Goal: Task Accomplishment & Management: Use online tool/utility

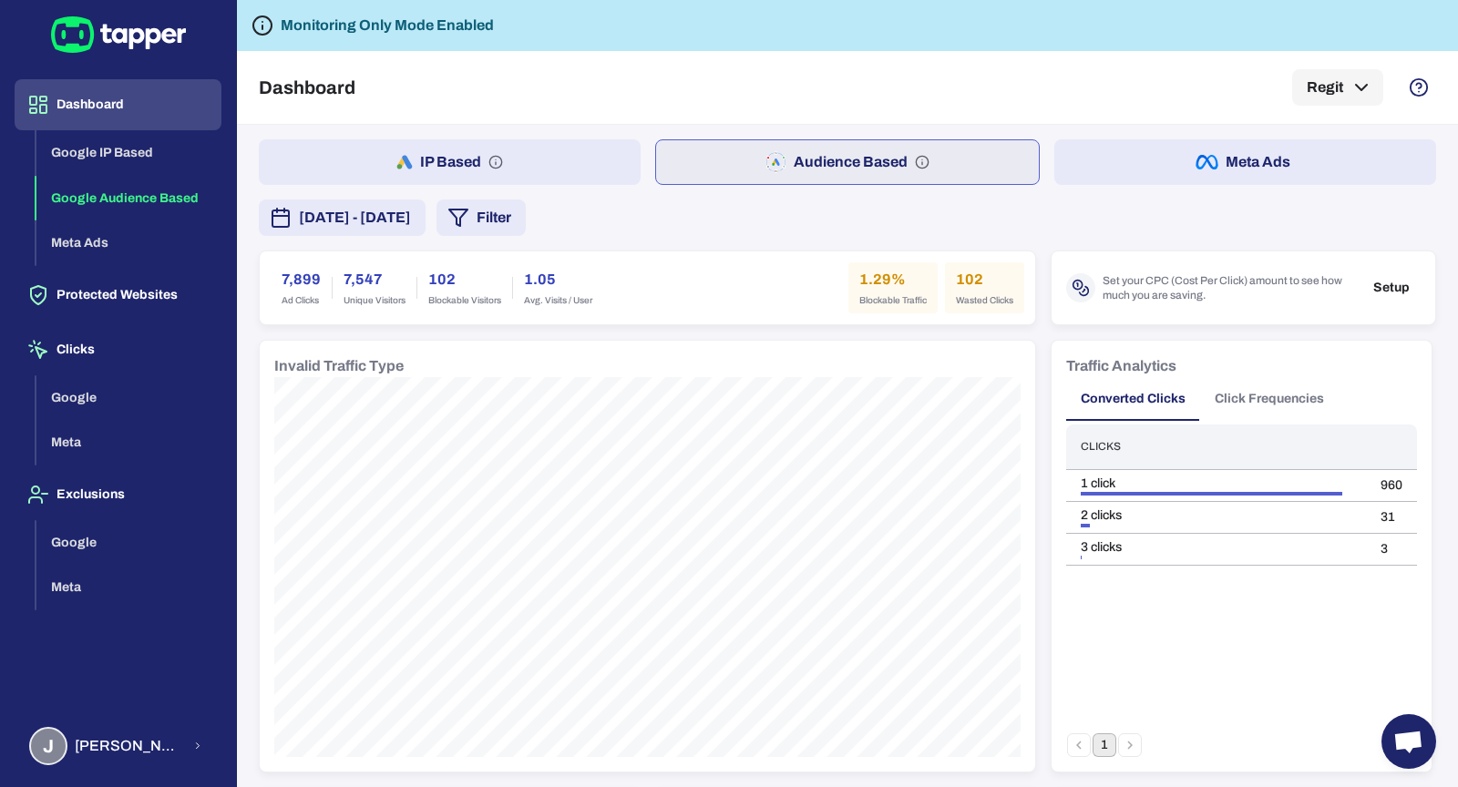
click at [524, 152] on button "IP Based" at bounding box center [450, 162] width 382 height 46
click at [1301, 396] on button "Click Frequencies" at bounding box center [1269, 399] width 138 height 44
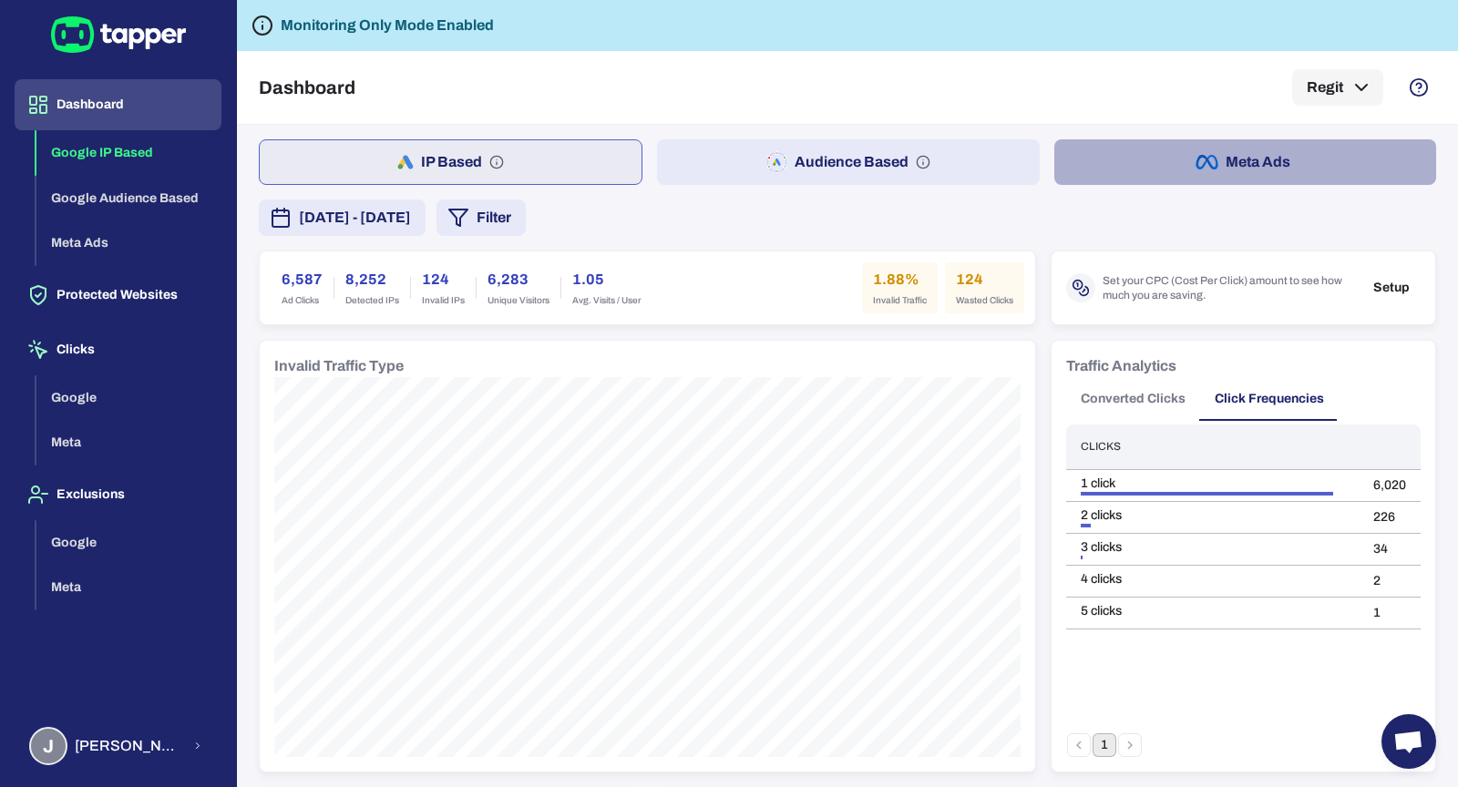
click at [1244, 172] on button "Meta Ads" at bounding box center [1245, 162] width 382 height 46
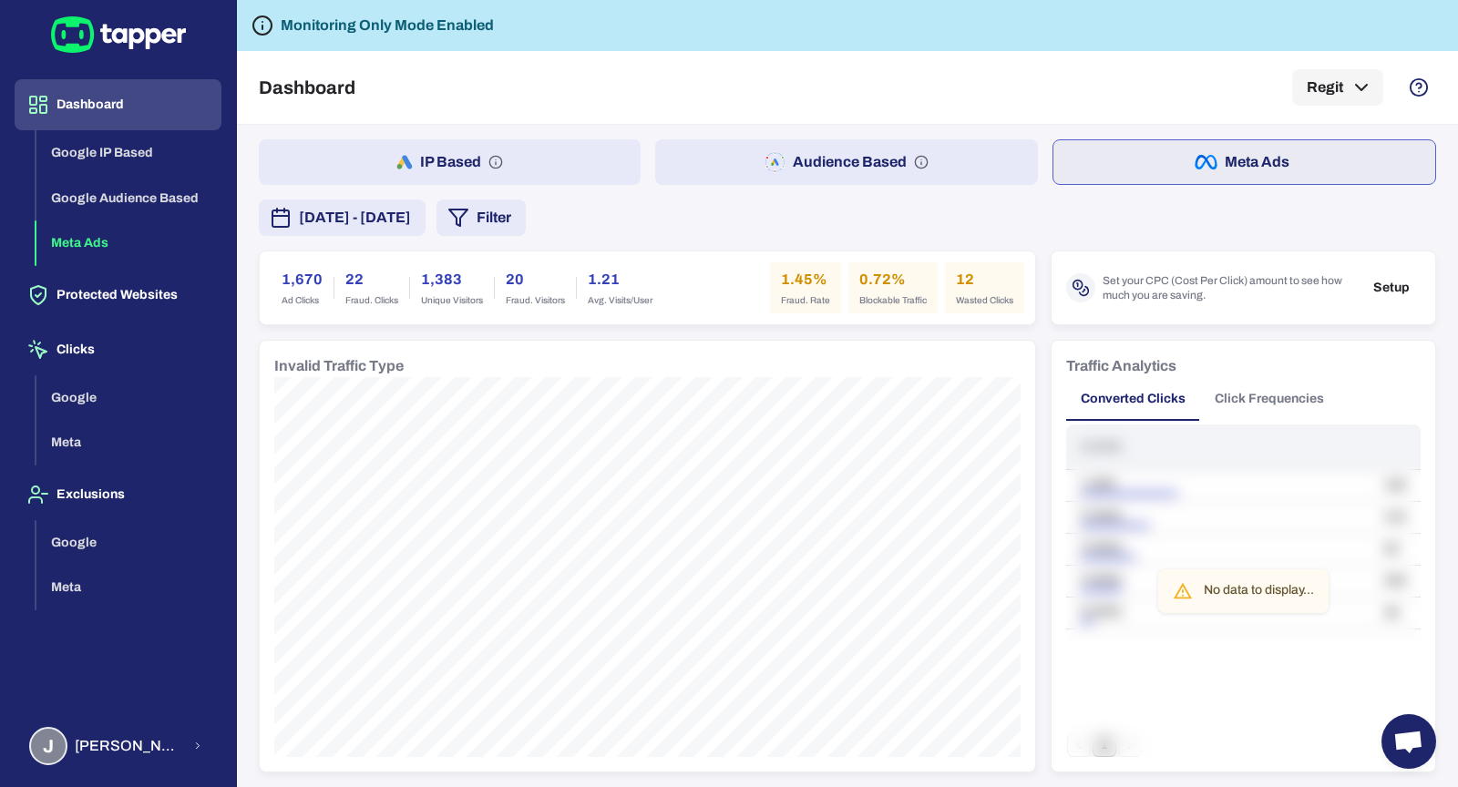
click at [494, 176] on button "IP Based" at bounding box center [450, 162] width 382 height 46
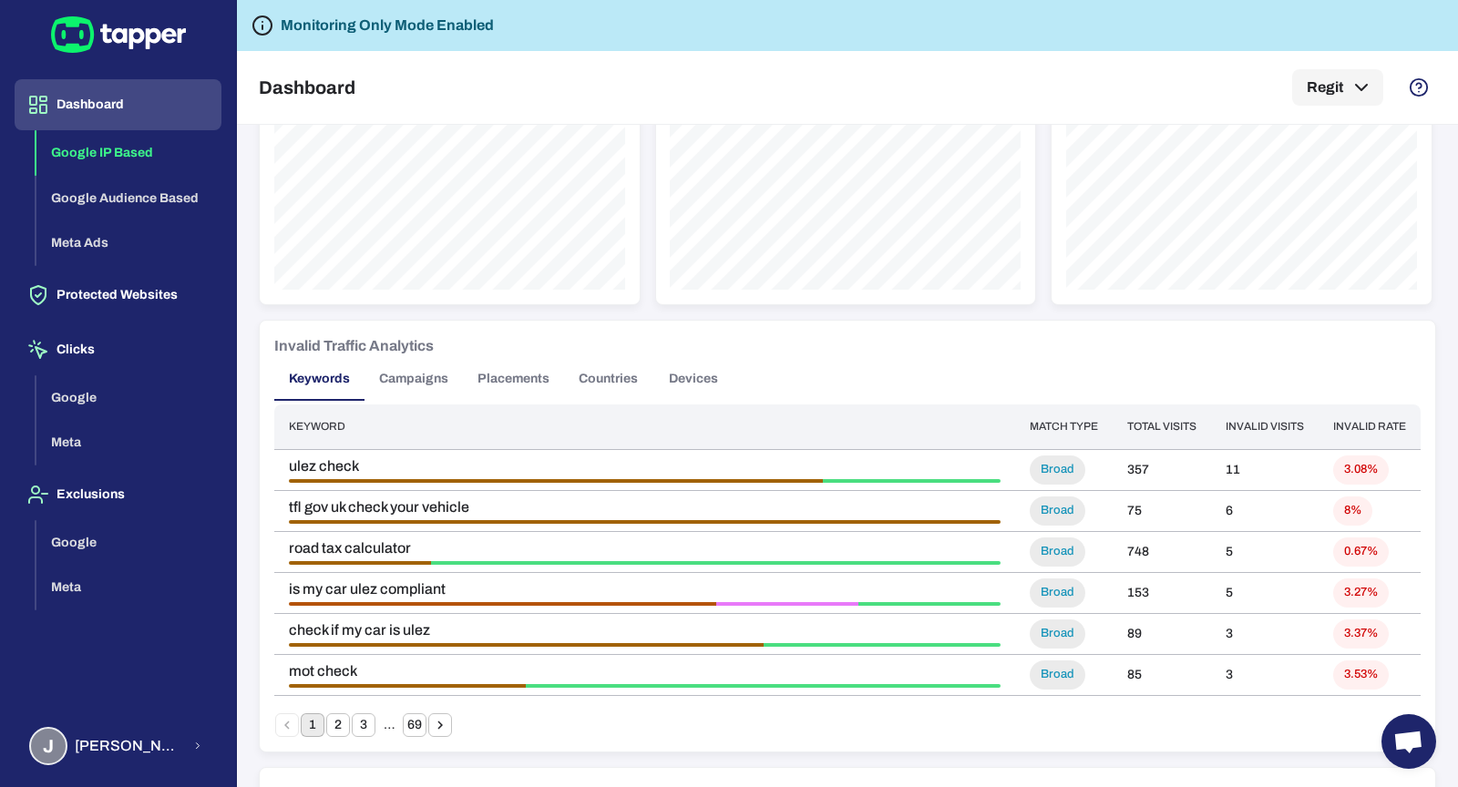
scroll to position [1099, 0]
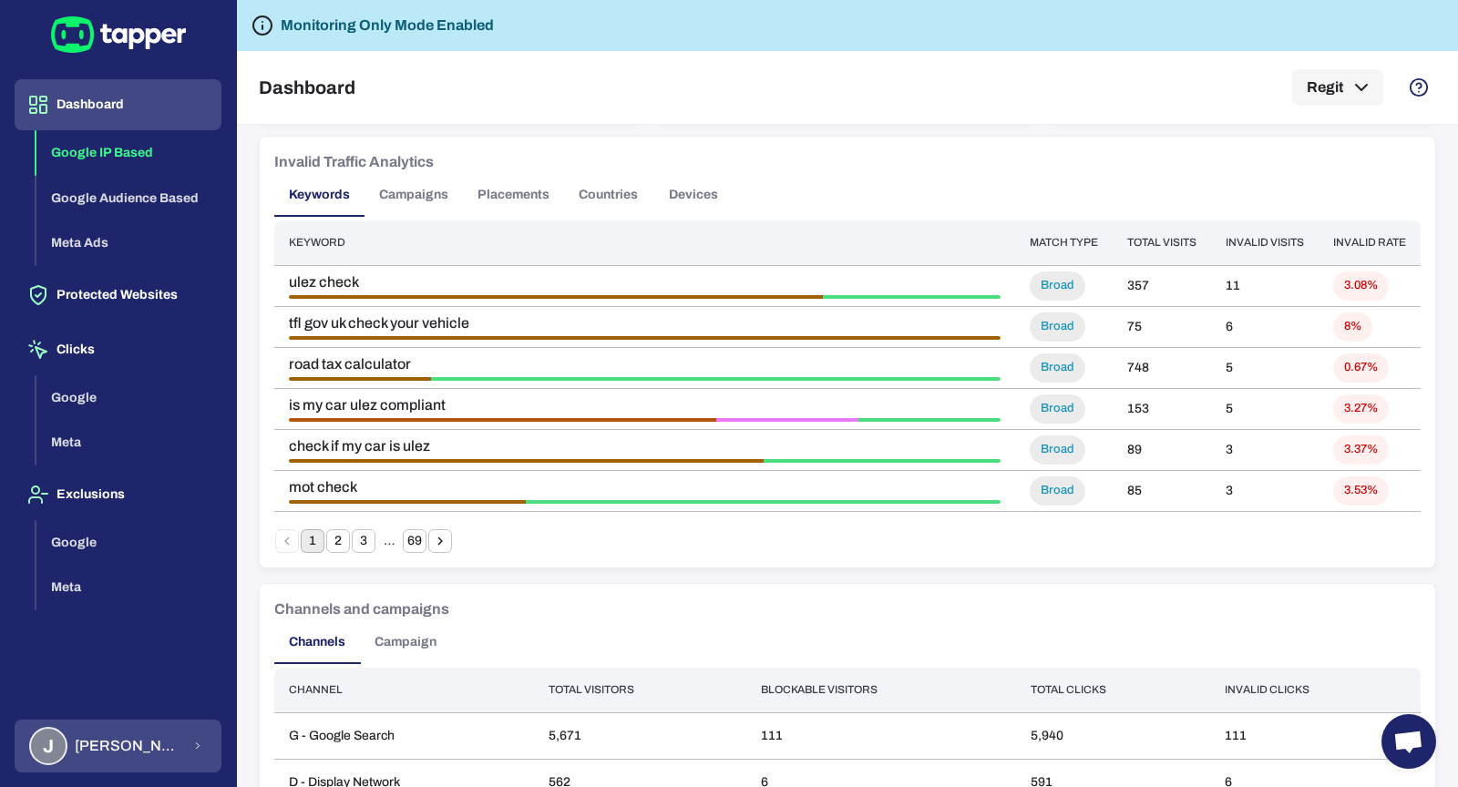
click at [96, 750] on span "[PERSON_NAME]" at bounding box center [128, 746] width 107 height 18
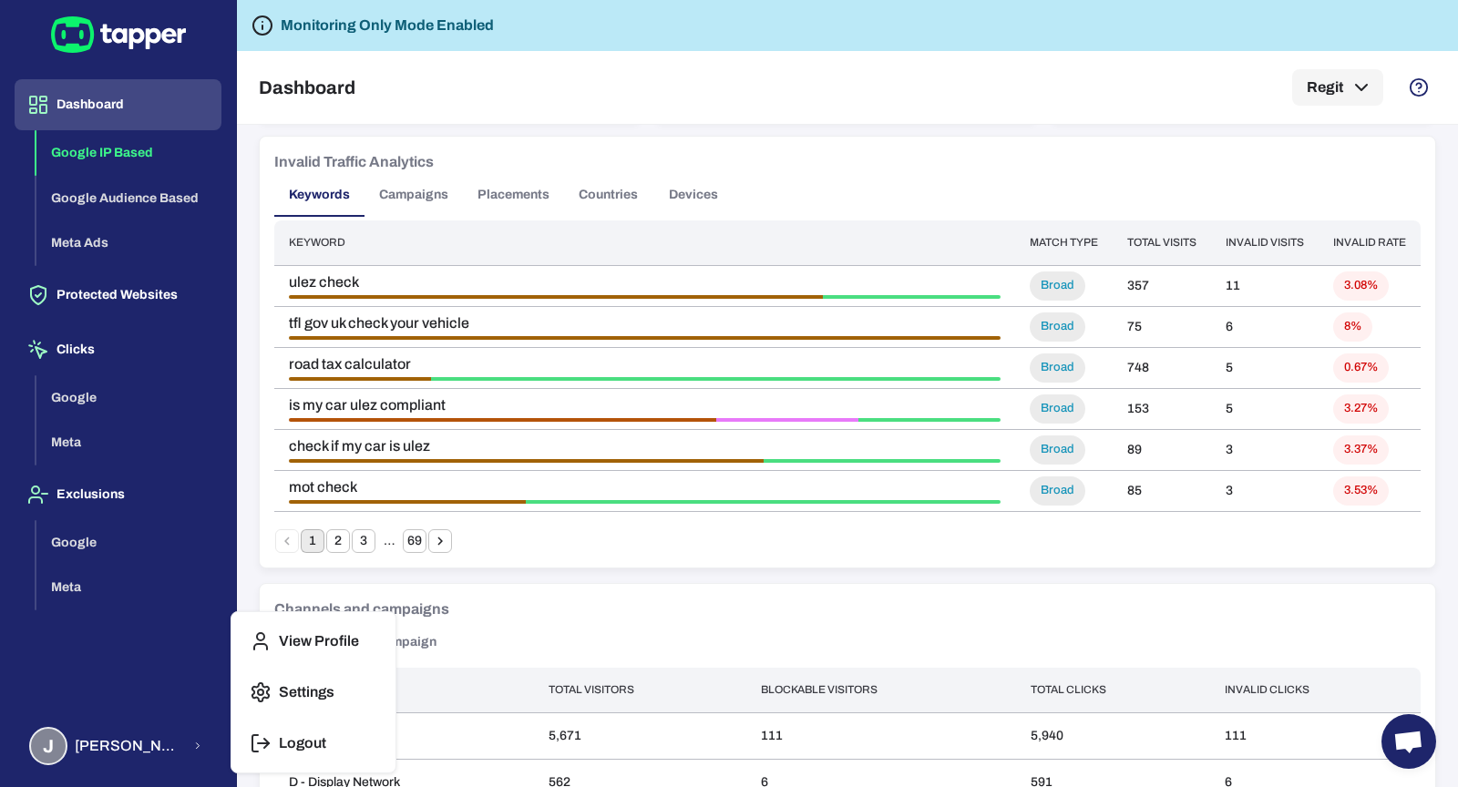
click at [314, 748] on p "Logout" at bounding box center [302, 743] width 47 height 18
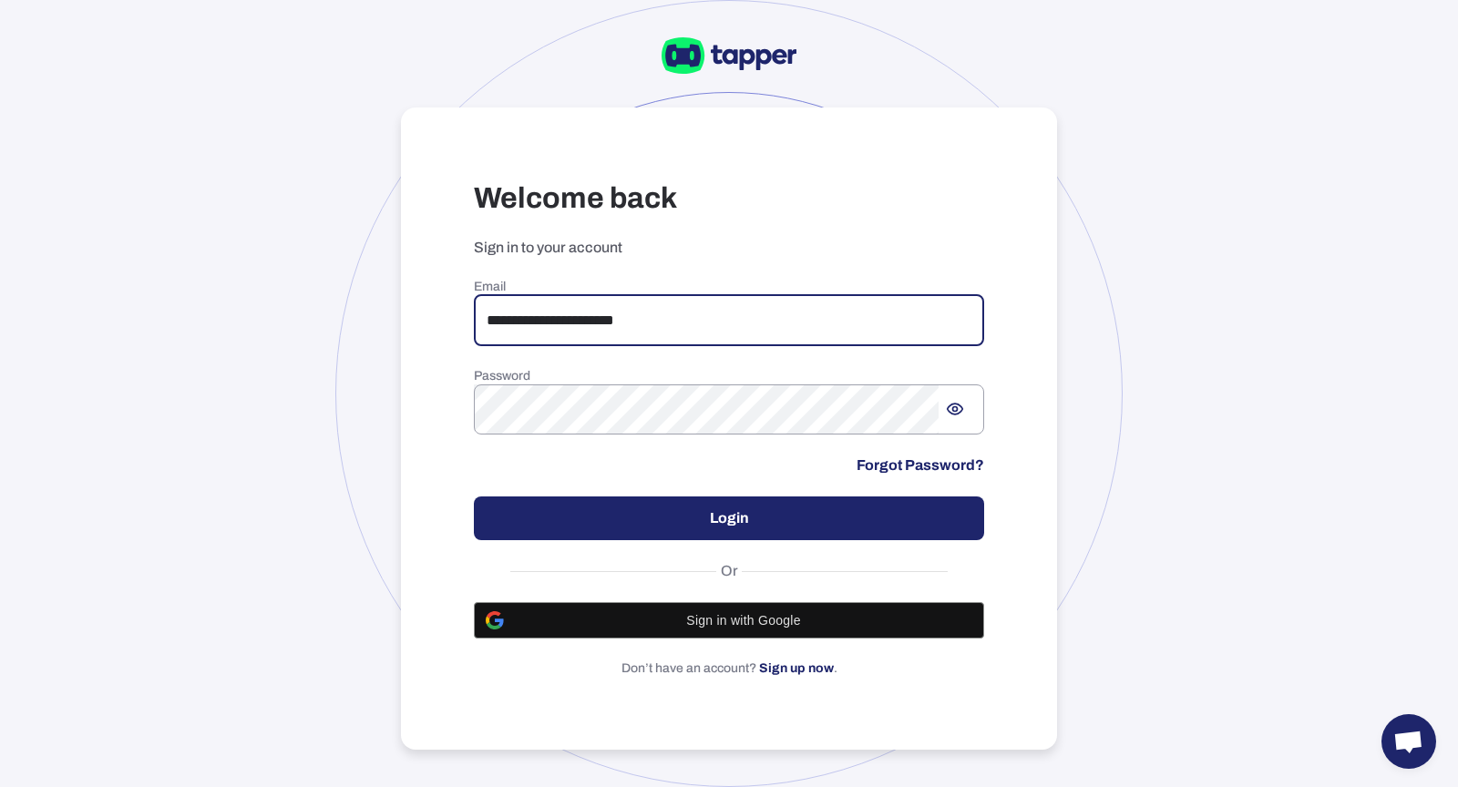
click at [635, 327] on input "**********" at bounding box center [729, 320] width 510 height 51
type input "**********"
click at [819, 515] on button "Login" at bounding box center [729, 519] width 510 height 44
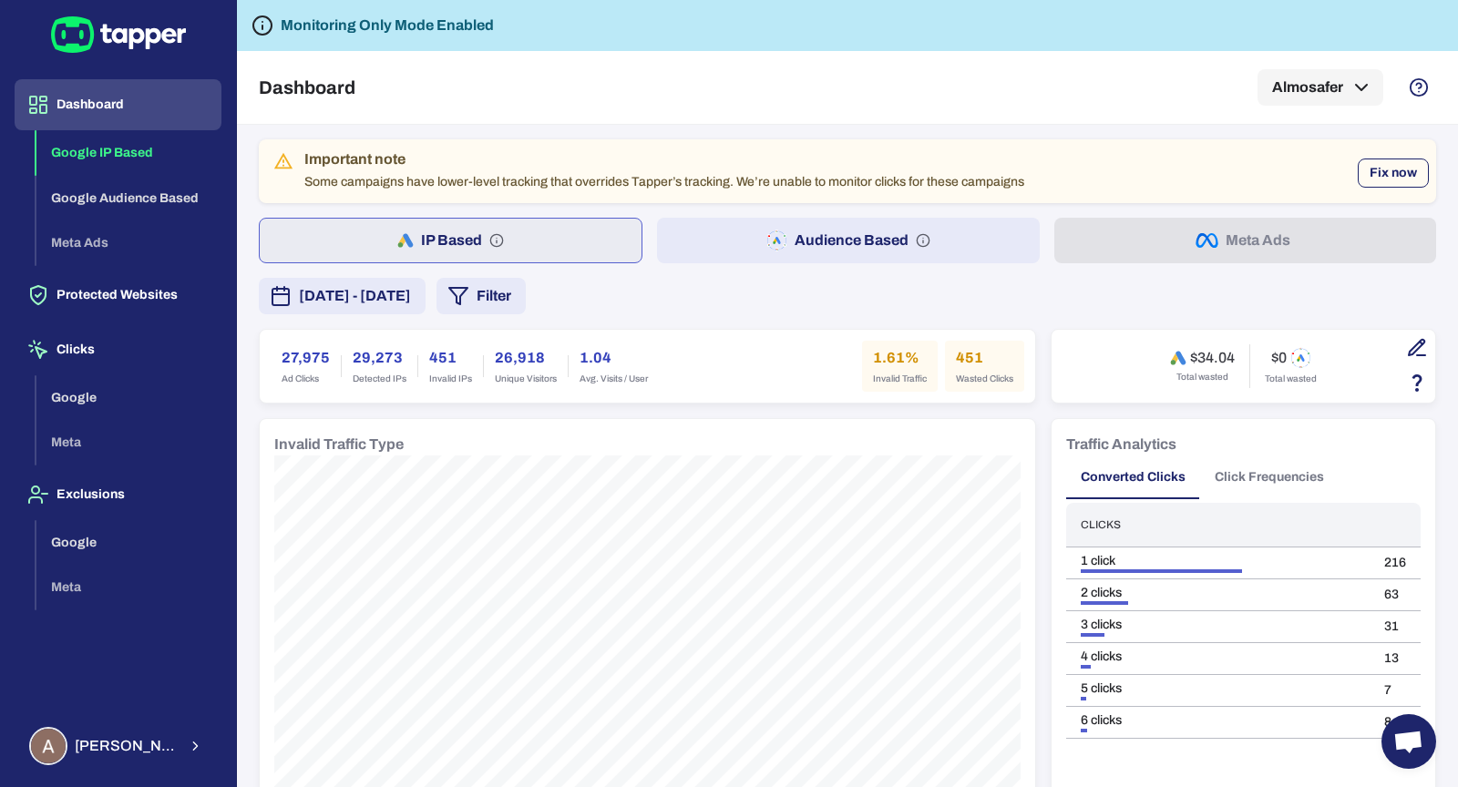
click at [1391, 176] on button "Fix now" at bounding box center [1392, 173] width 71 height 29
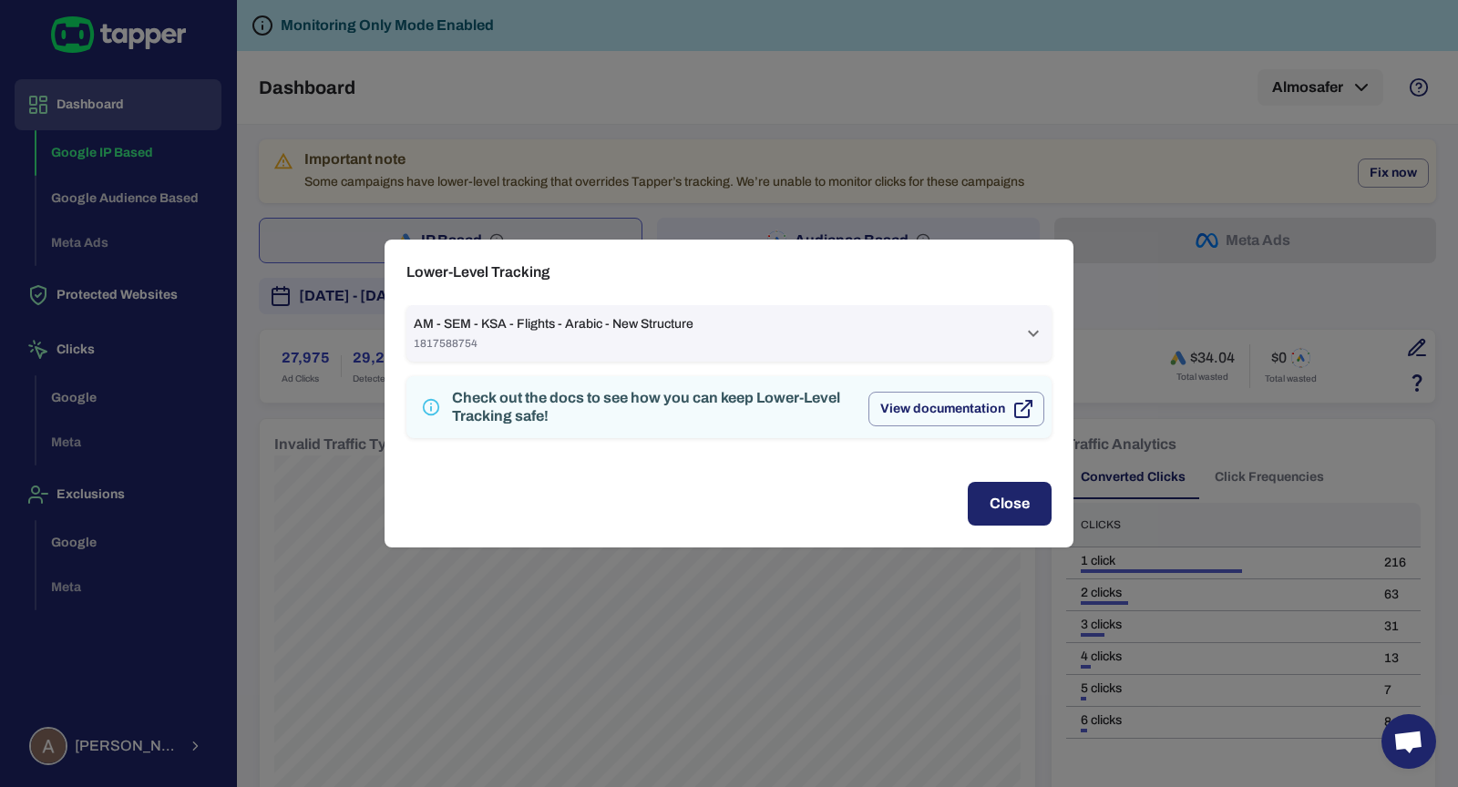
click at [811, 331] on div "AM - SEM - KSA - Flights - Arabic - New Structure 1817588754" at bounding box center [718, 333] width 609 height 35
